Goal: Task Accomplishment & Management: Manage account settings

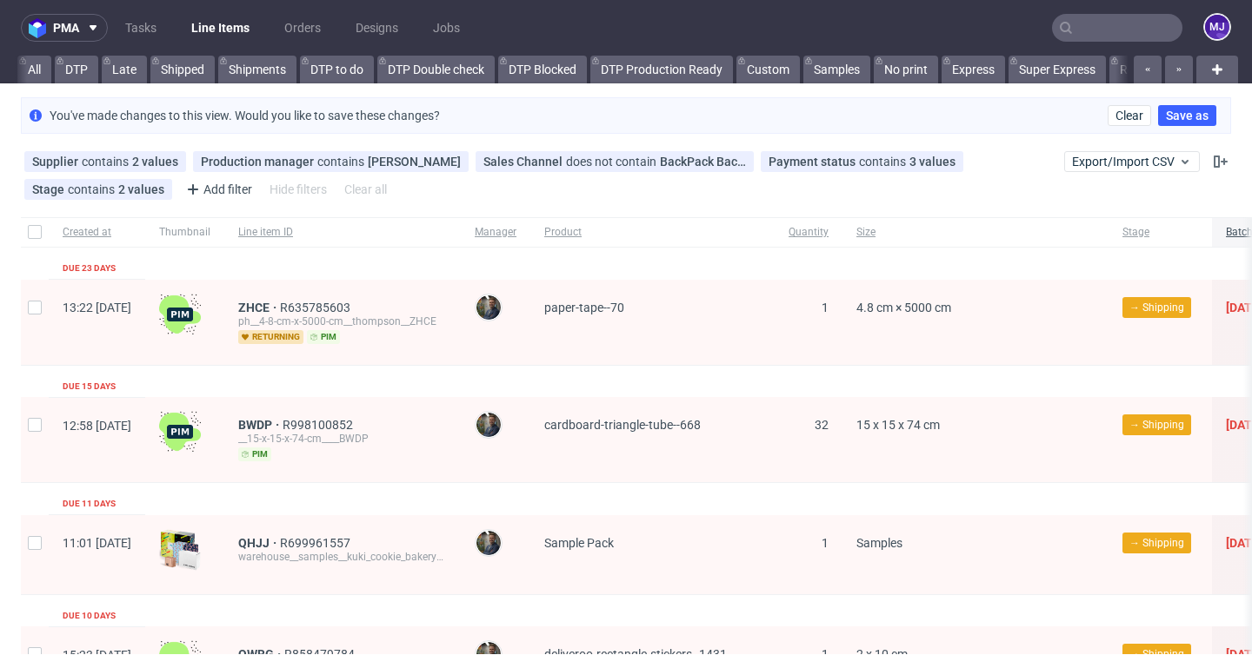
scroll to position [0, 3337]
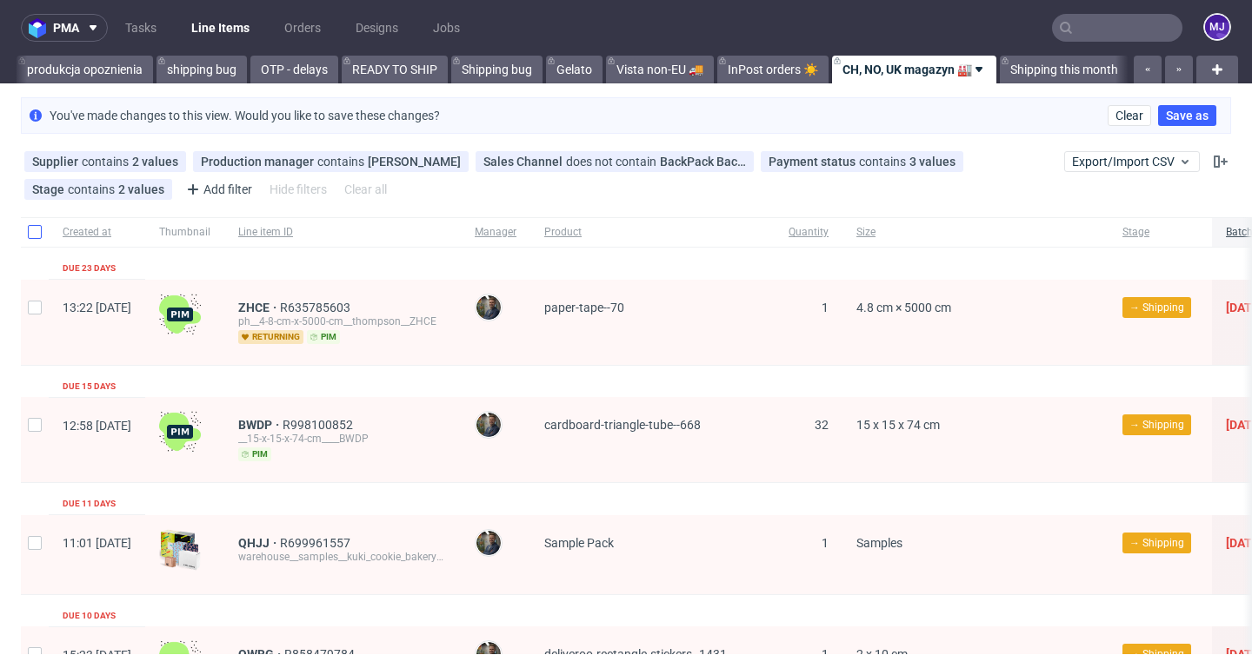
click at [34, 231] on input "checkbox" at bounding box center [35, 232] width 14 height 14
checkbox input "true"
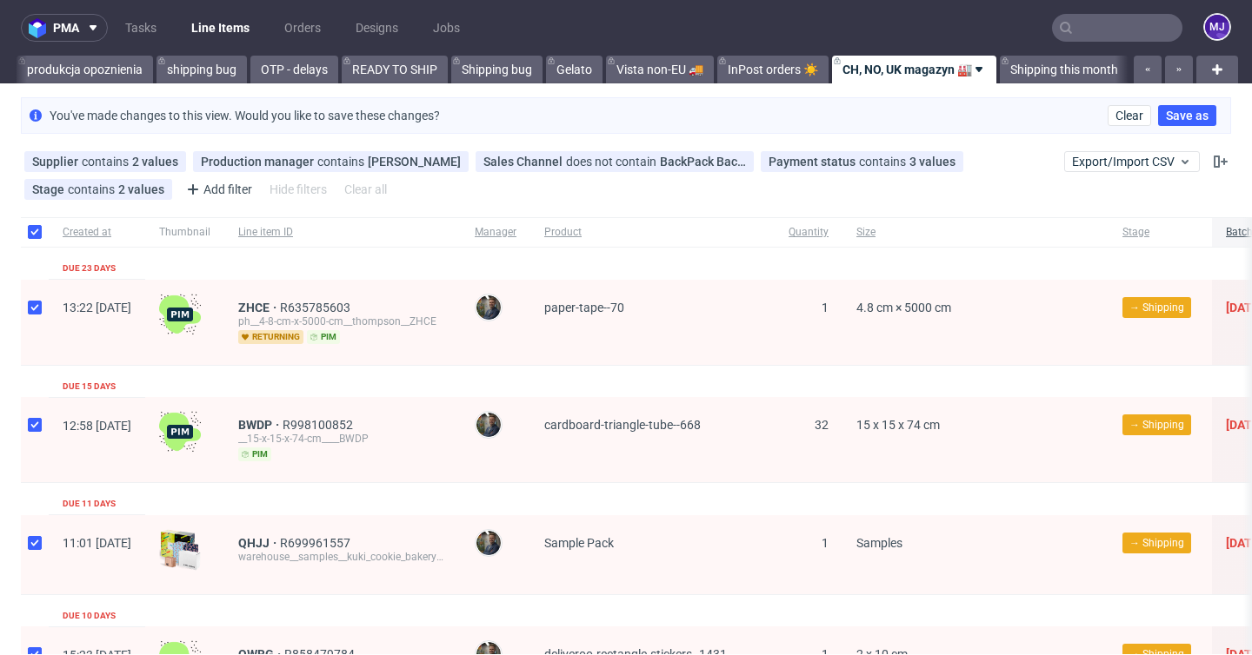
checkbox input "true"
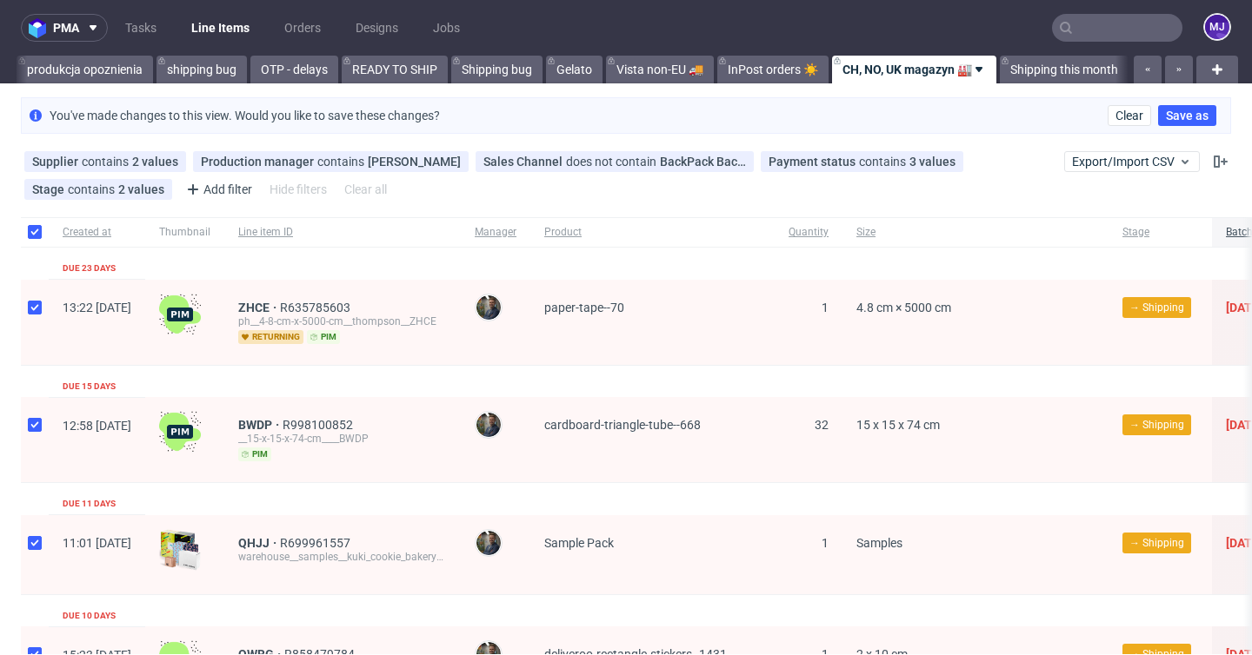
checkbox input "true"
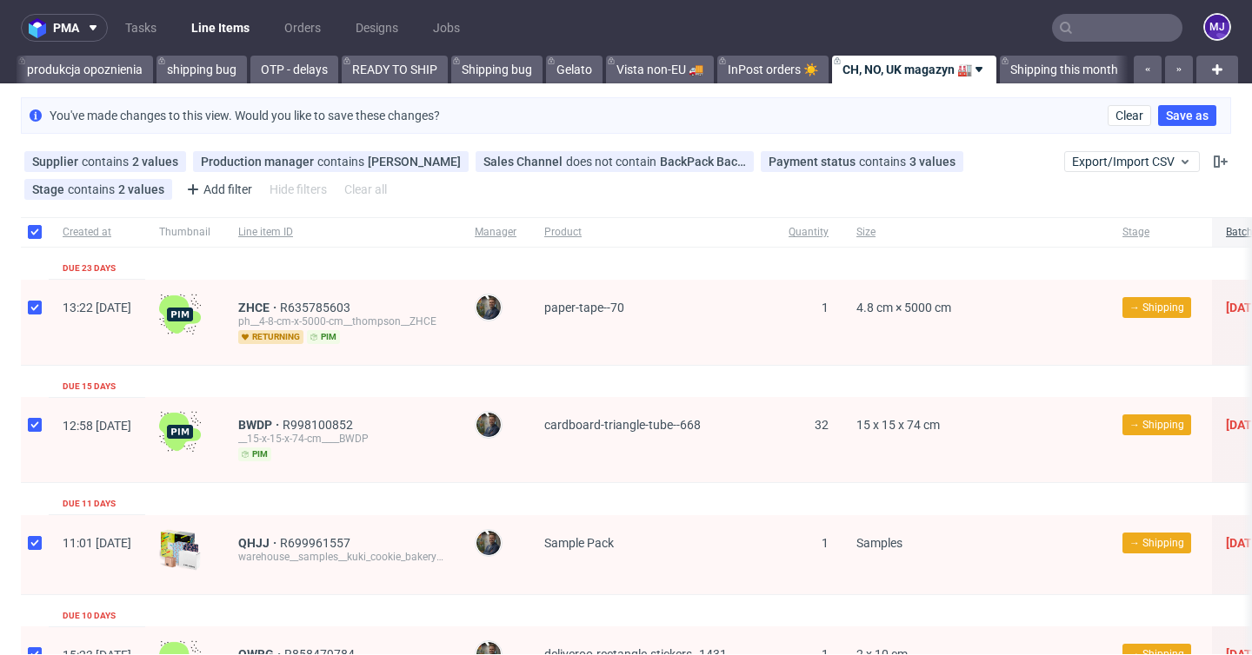
checkbox input "true"
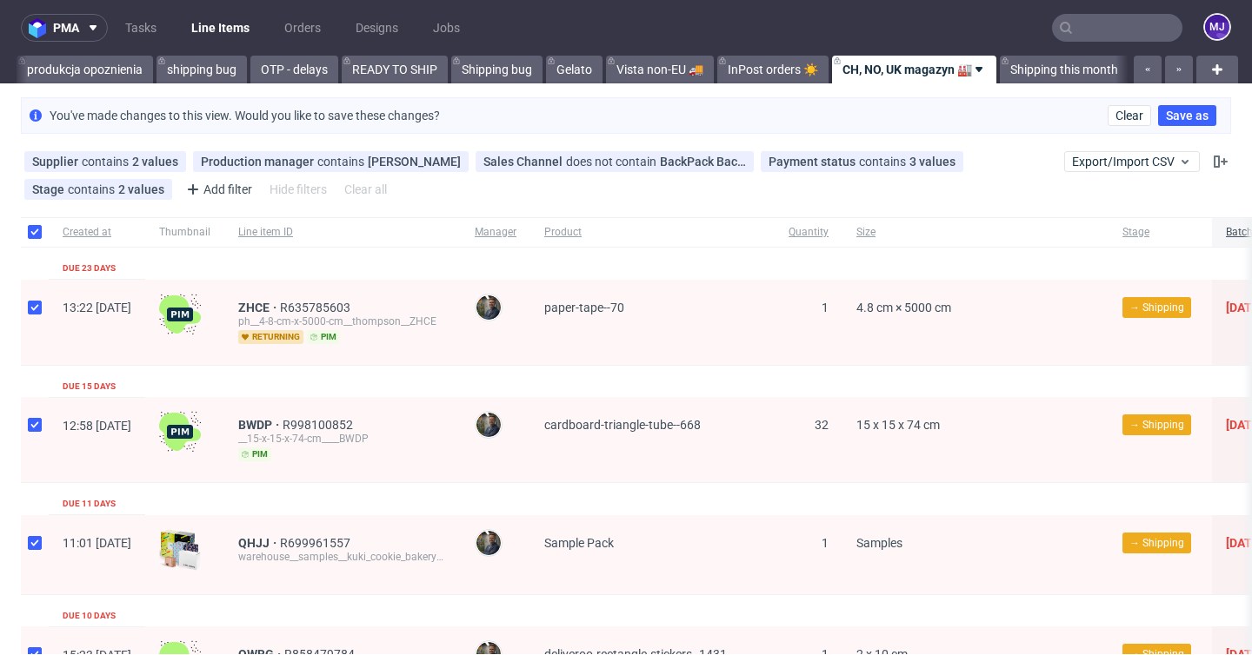
checkbox input "true"
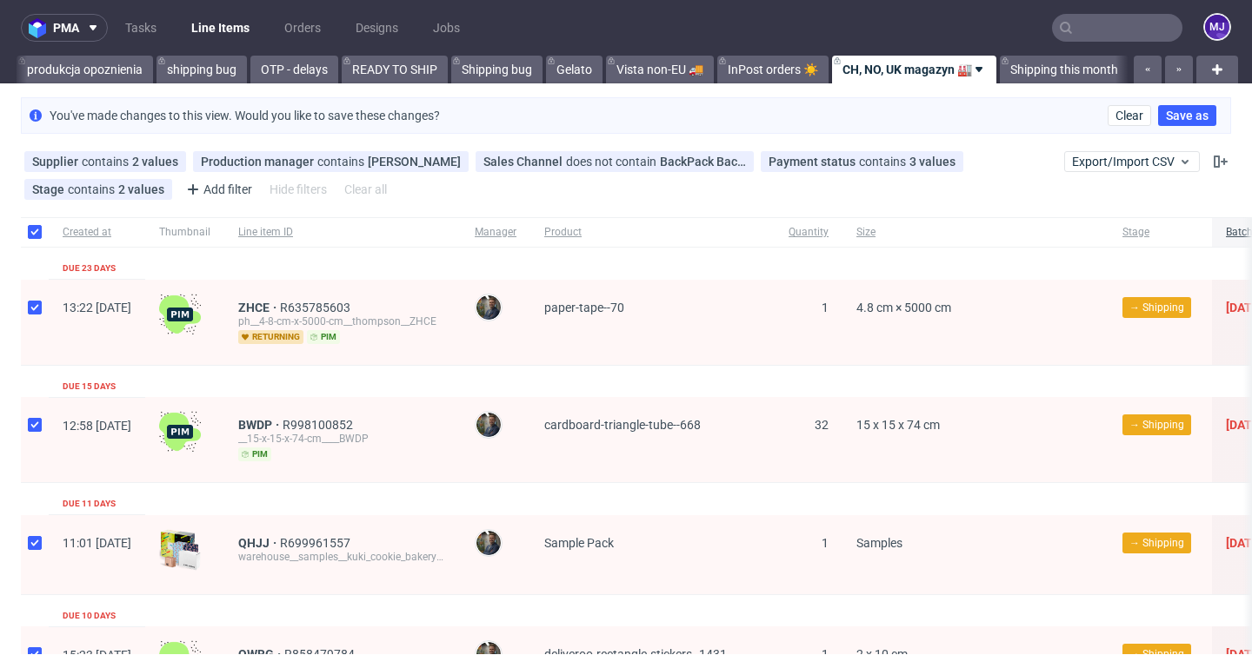
checkbox input "true"
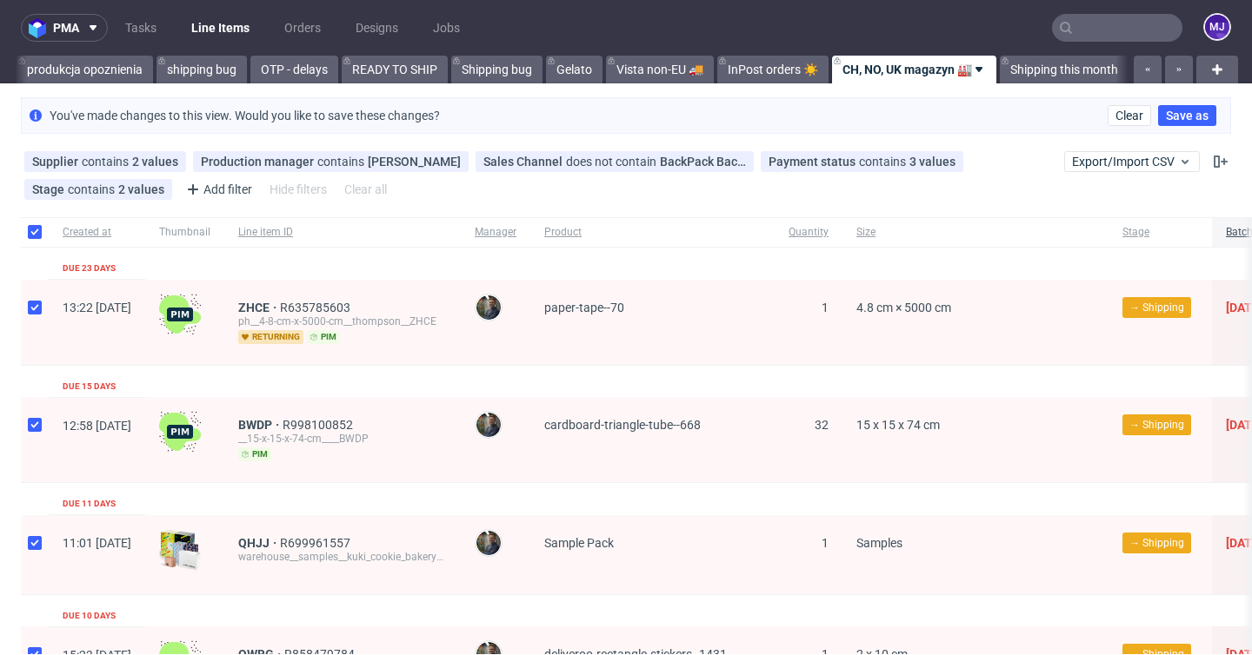
checkbox input "true"
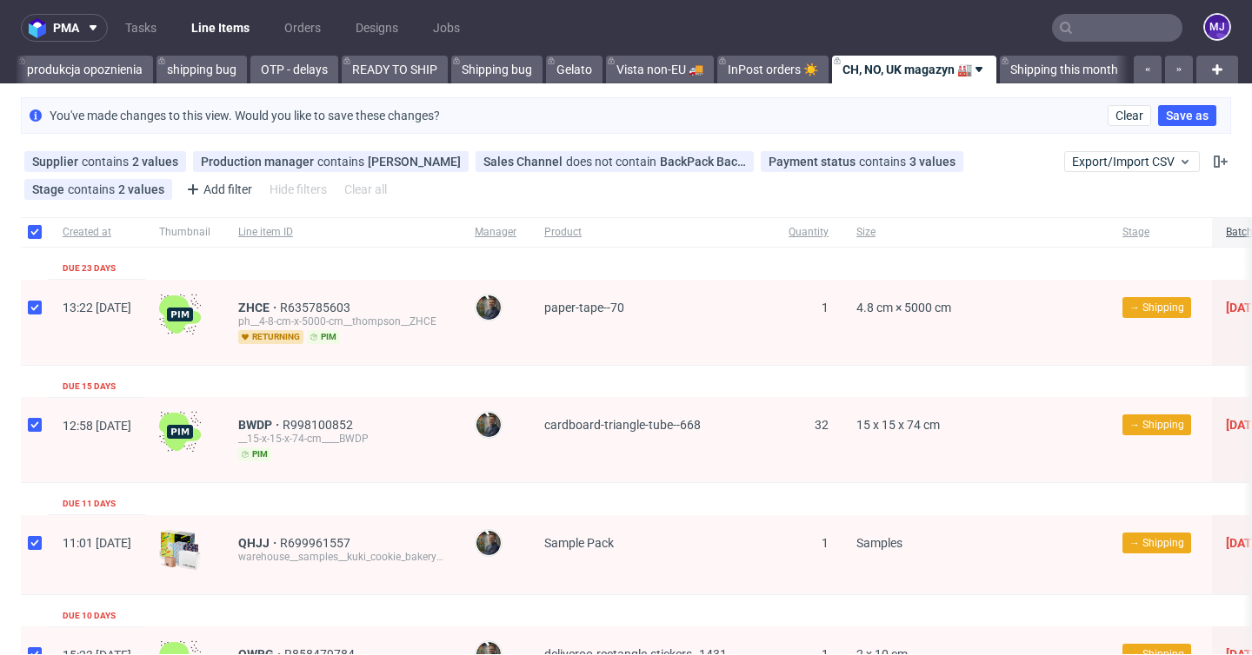
checkbox input "true"
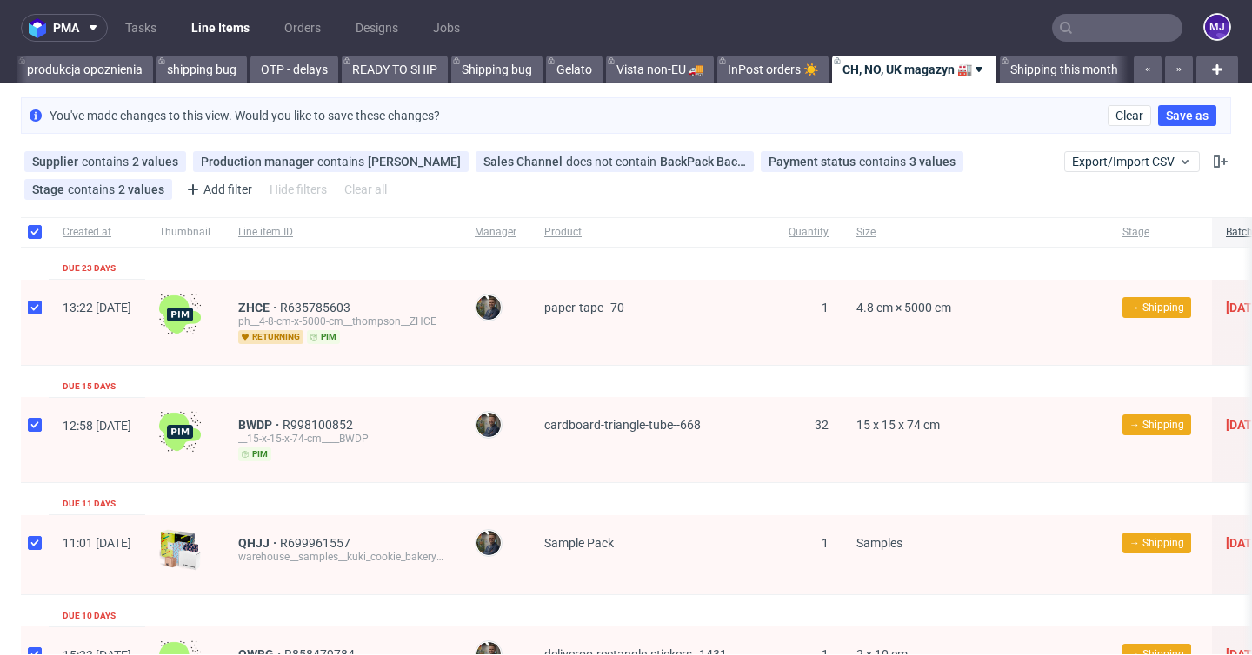
checkbox input "true"
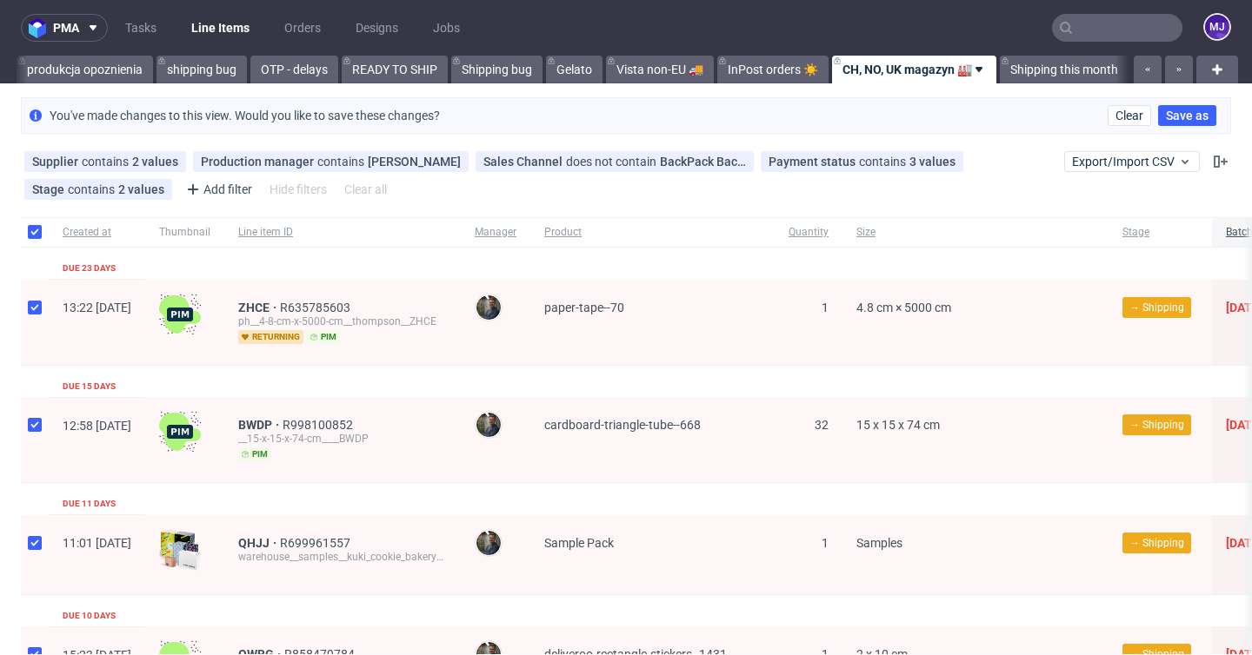
checkbox input "true"
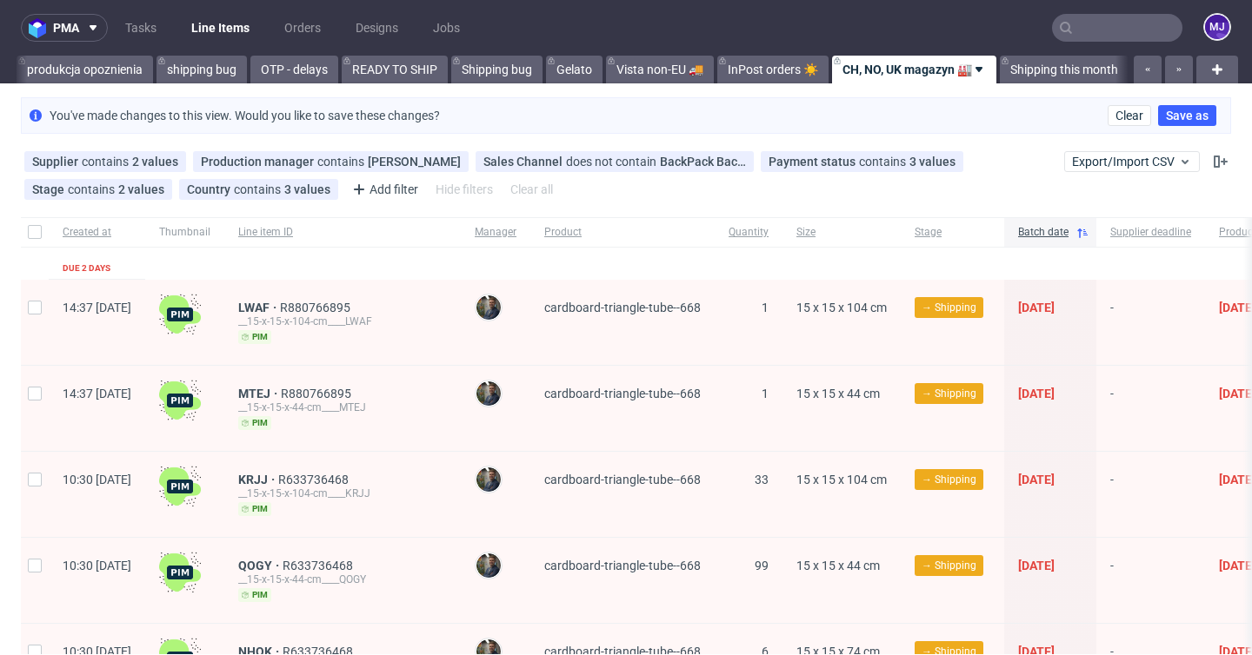
scroll to position [0, 3337]
click at [321, 191] on use at bounding box center [323, 189] width 7 height 7
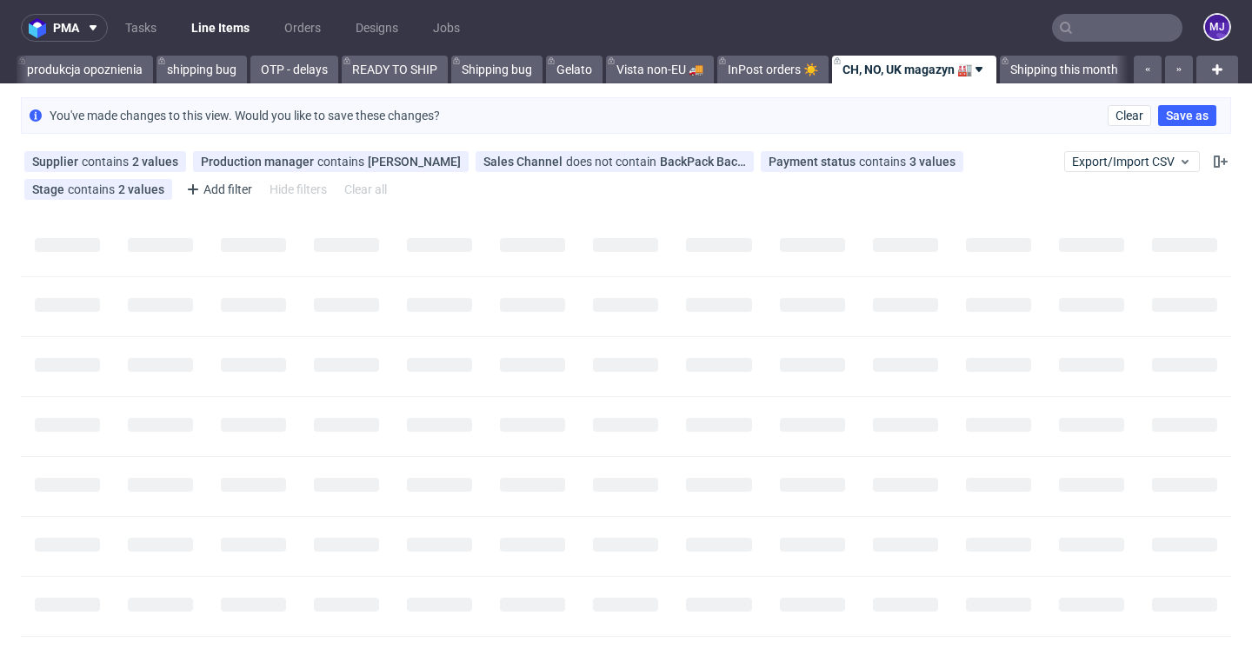
scroll to position [0, 3323]
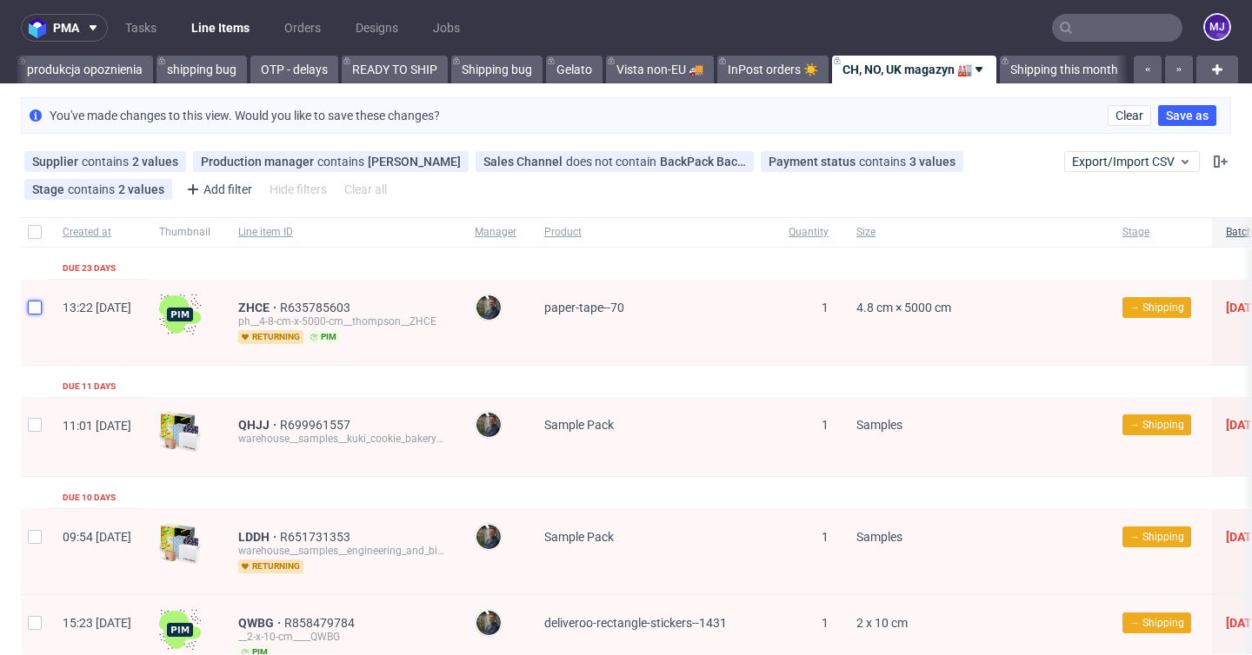
click at [32, 307] on input "checkbox" at bounding box center [35, 308] width 14 height 14
checkbox input "true"
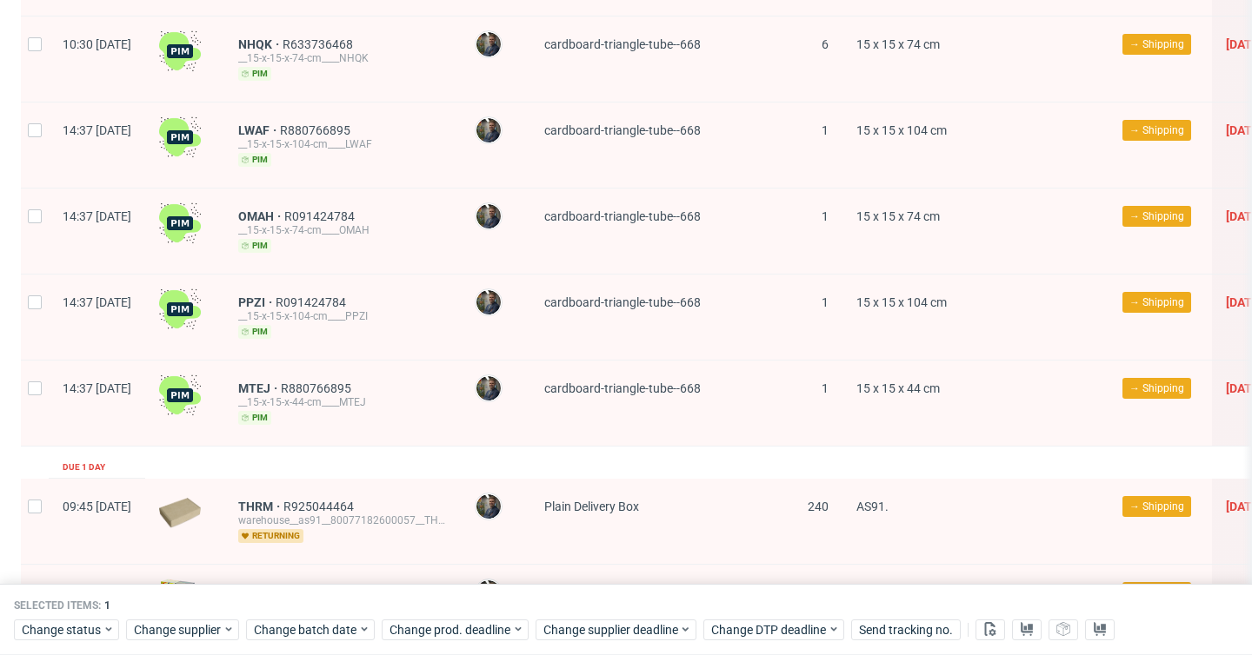
scroll to position [1618, 0]
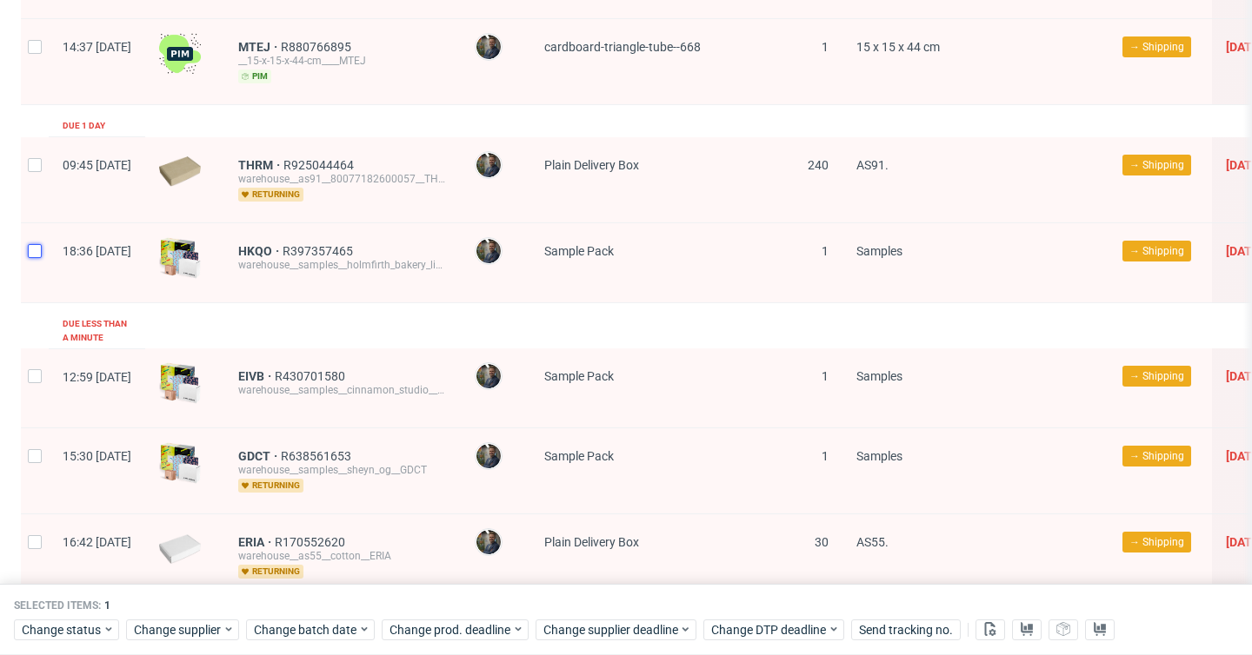
click at [36, 245] on input "checkbox" at bounding box center [35, 251] width 14 height 14
checkbox input "true"
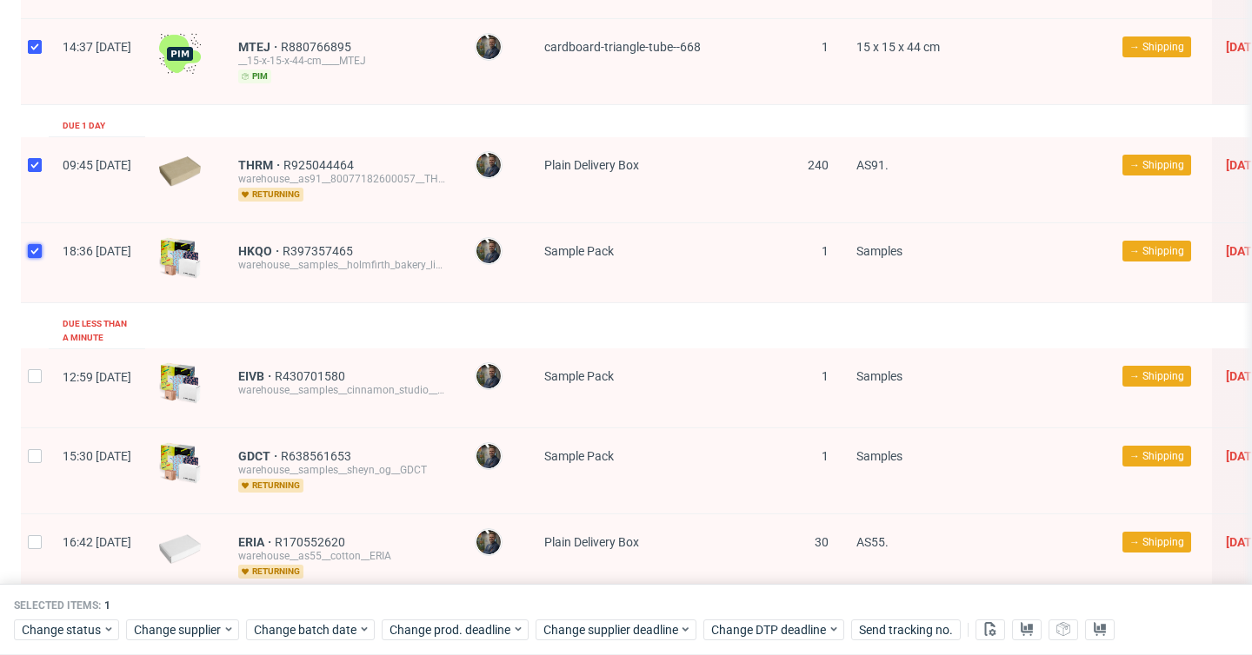
checkbox input "true"
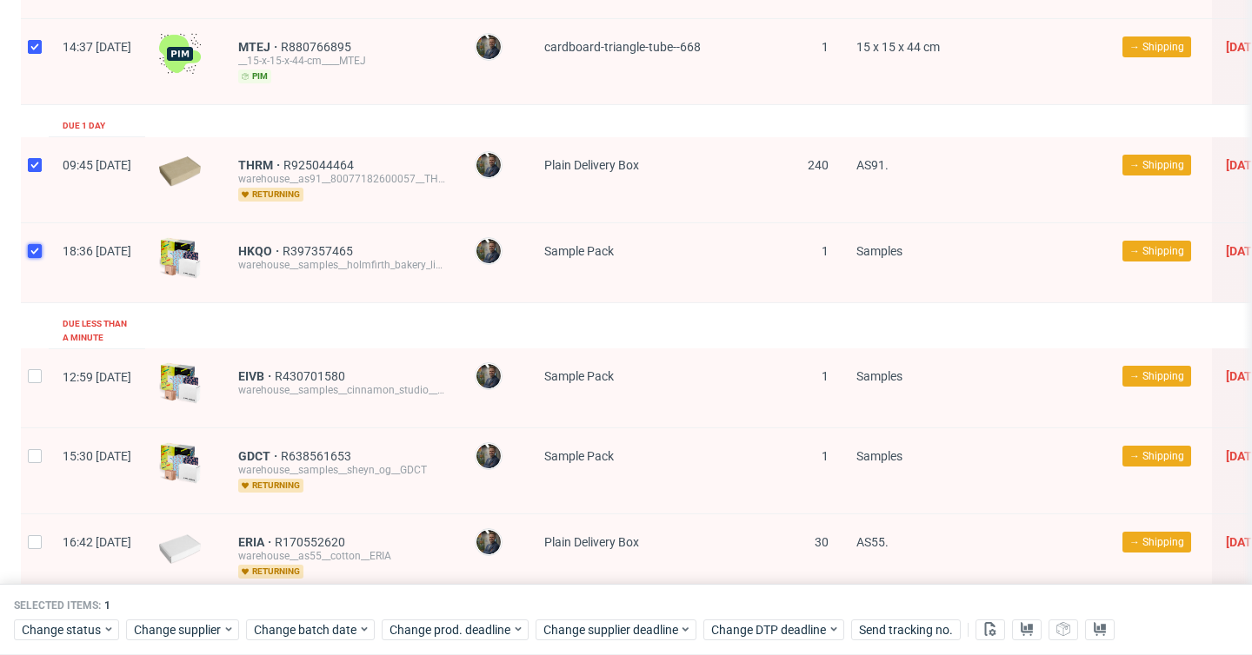
checkbox input "true"
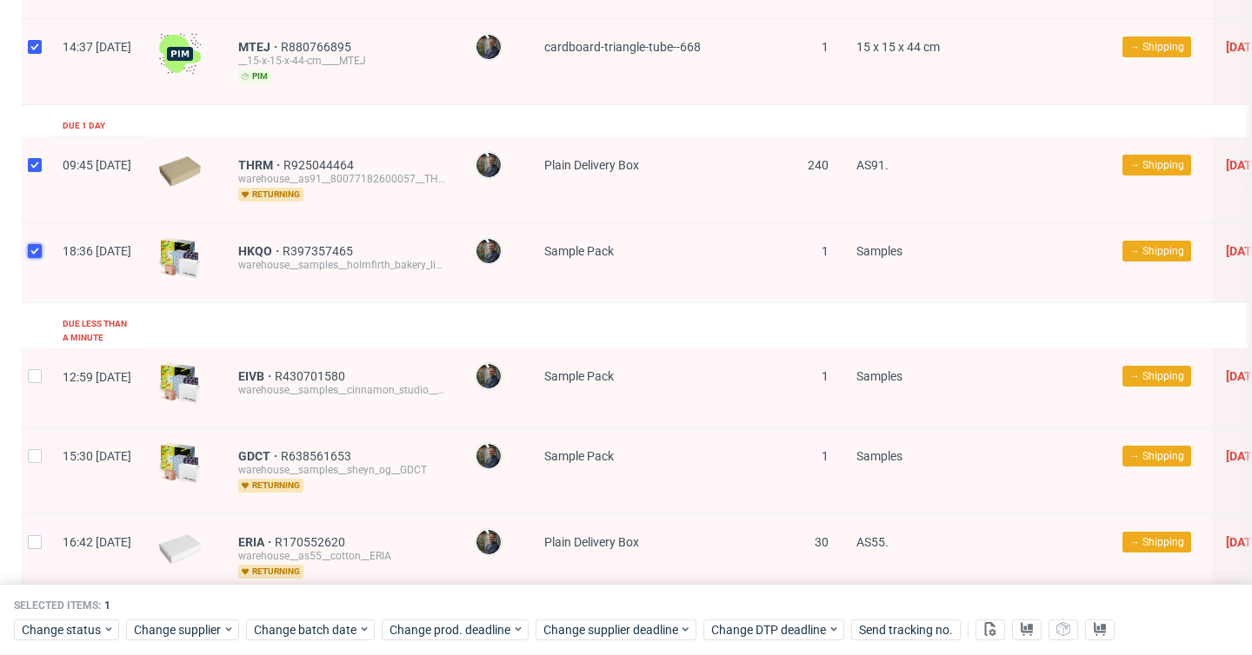
checkbox input "true"
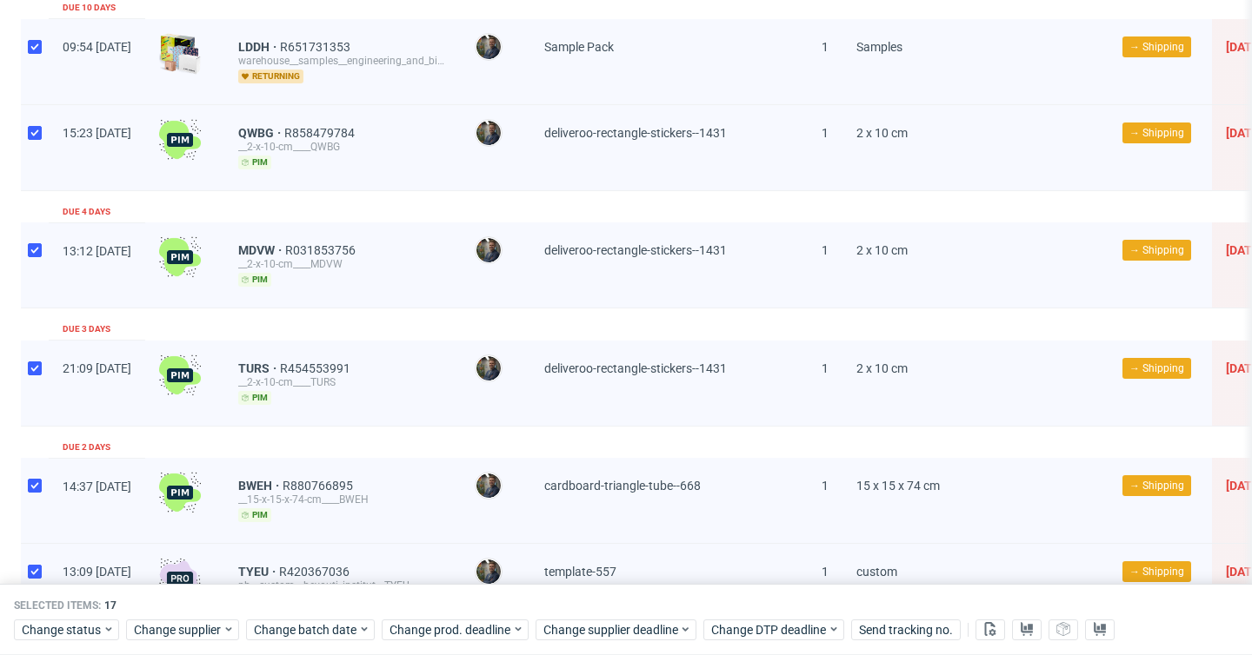
scroll to position [0, 0]
